Goal: Find specific page/section: Find specific page/section

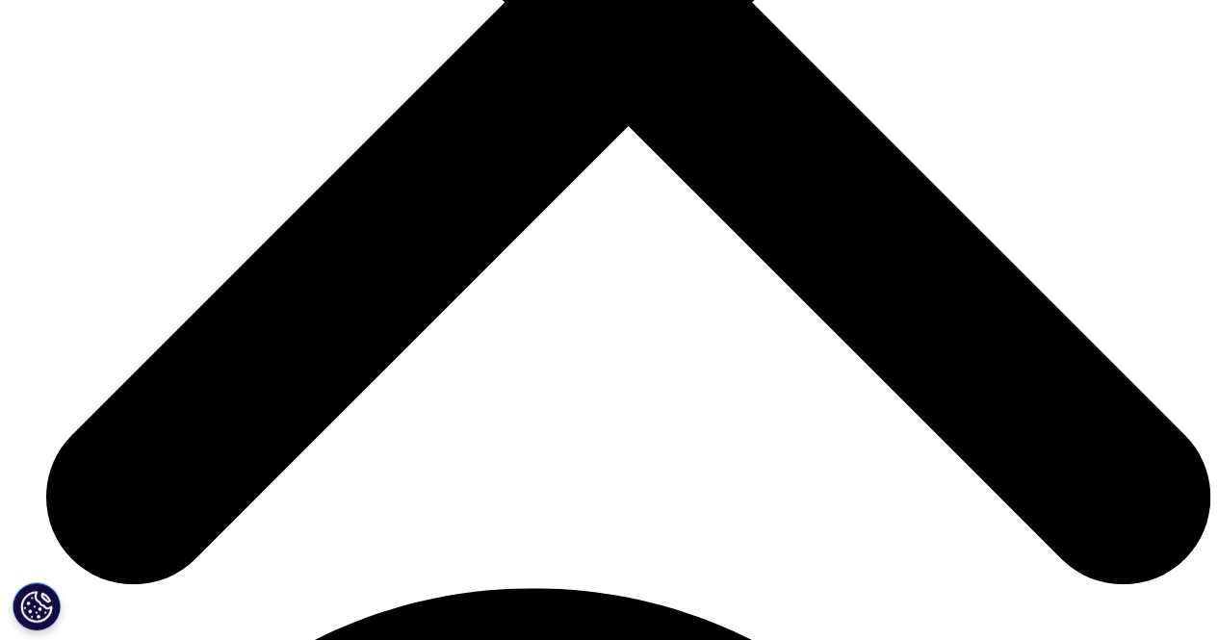
scroll to position [1631, 0]
